Goal: Task Accomplishment & Management: Manage account settings

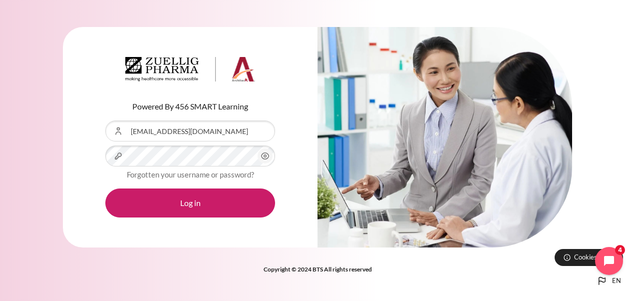
click at [288, 128] on div "Powered By 456 SMART Learning Username or Email Address [EMAIL_ADDRESS][DOMAIN_…" at bounding box center [190, 137] width 255 height 221
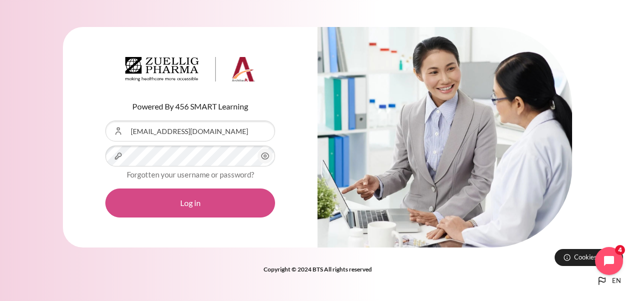
click at [184, 200] on button "Log in" at bounding box center [190, 202] width 170 height 29
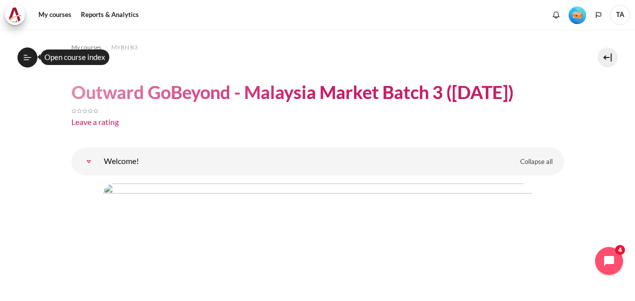
click at [29, 56] on icon at bounding box center [27, 57] width 9 height 9
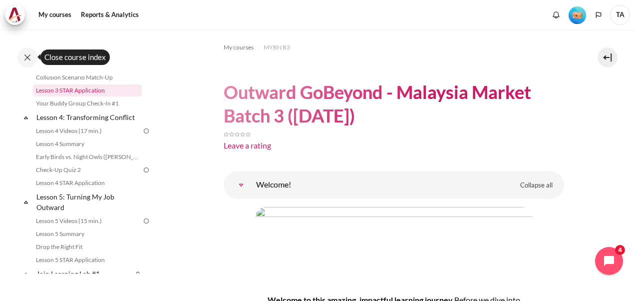
scroll to position [350, 0]
